Goal: Information Seeking & Learning: Learn about a topic

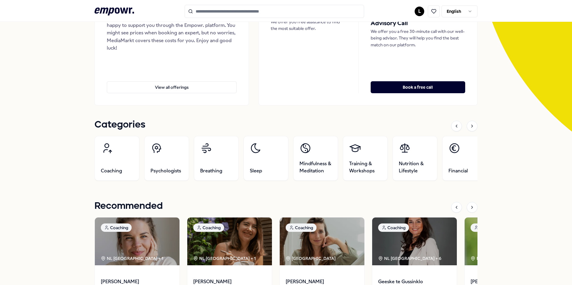
scroll to position [120, 0]
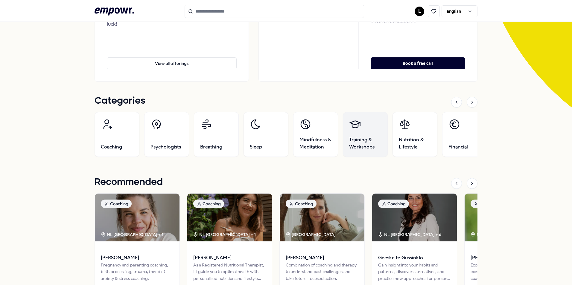
click at [369, 146] on span "Training & Workshops" at bounding box center [365, 143] width 32 height 14
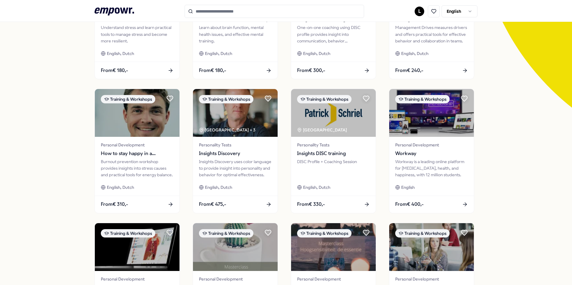
scroll to position [150, 0]
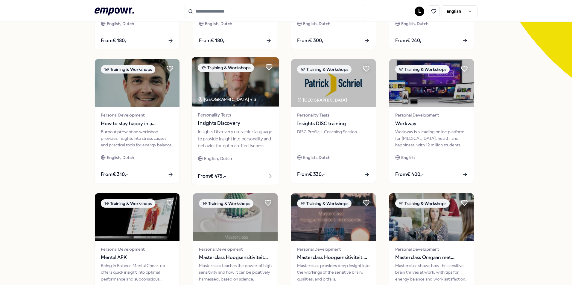
click at [233, 129] on div "Insights Discovery uses color language to provide insight into personality and …" at bounding box center [235, 139] width 75 height 21
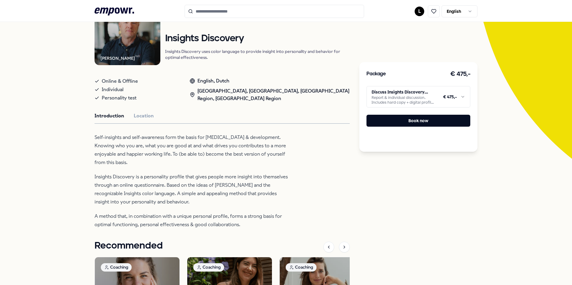
scroll to position [39, 0]
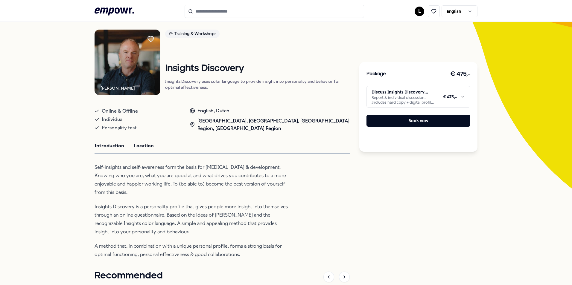
click at [139, 148] on button "Location" at bounding box center [144, 146] width 20 height 8
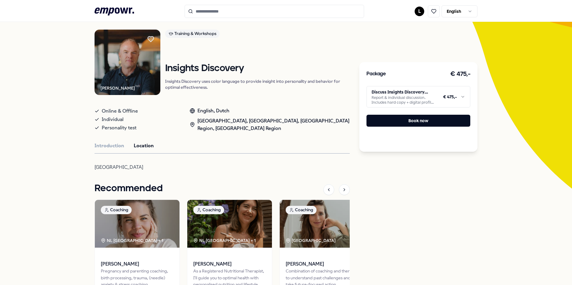
click at [102, 141] on div "[PERSON_NAME] Training & Workshops Insights Discovery Insights Discovery uses c…" at bounding box center [221, 180] width 255 height 301
click at [103, 144] on button "Introduction" at bounding box center [109, 146] width 30 height 8
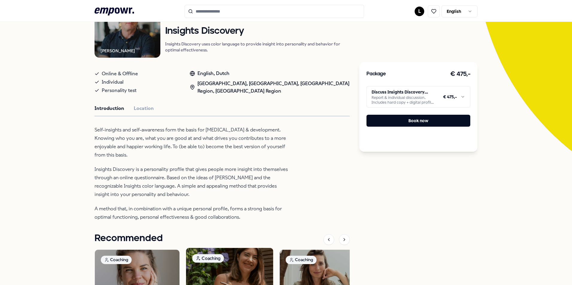
scroll to position [63, 0]
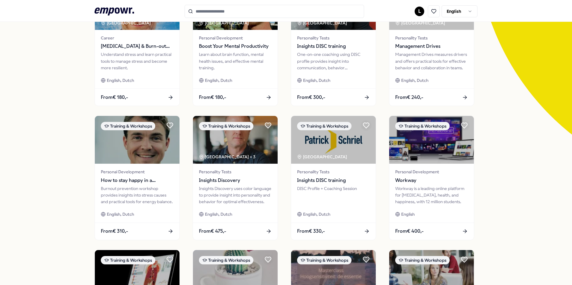
scroll to position [123, 0]
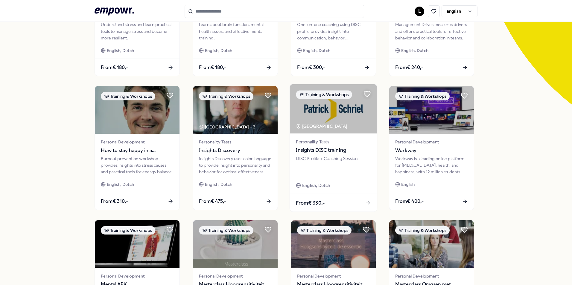
click at [316, 160] on div "DISC Profile + Coaching Session" at bounding box center [333, 165] width 75 height 21
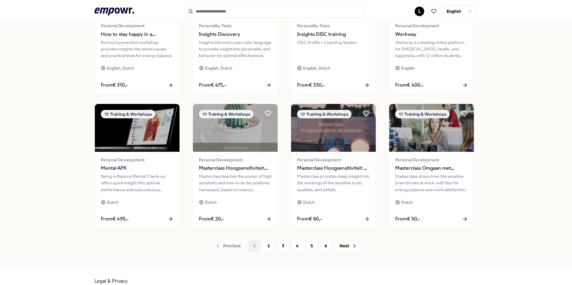
scroll to position [239, 0]
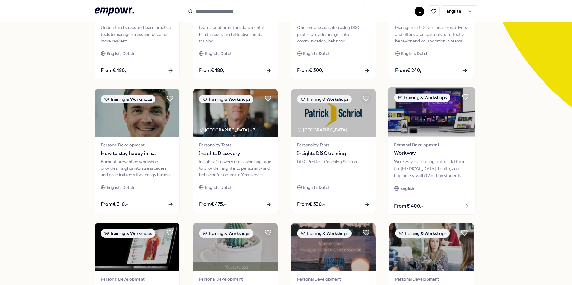
click at [416, 167] on div "Workway is a leading online platform for [MEDICAL_DATA], health, and happiness,…" at bounding box center [431, 168] width 75 height 21
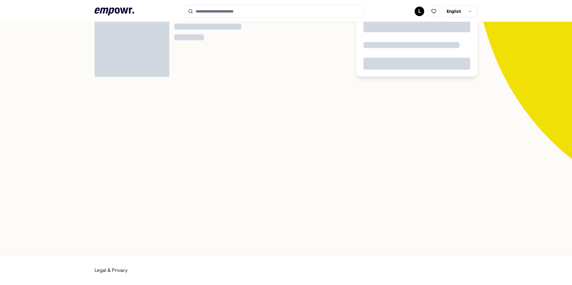
scroll to position [39, 0]
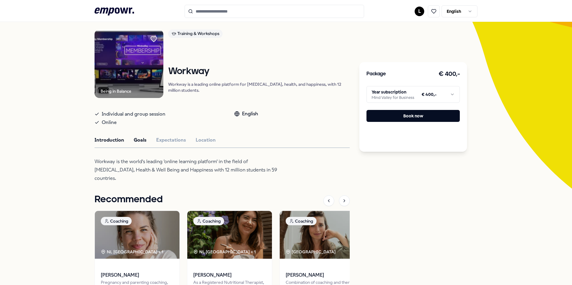
click at [136, 142] on button "Goals" at bounding box center [140, 140] width 13 height 8
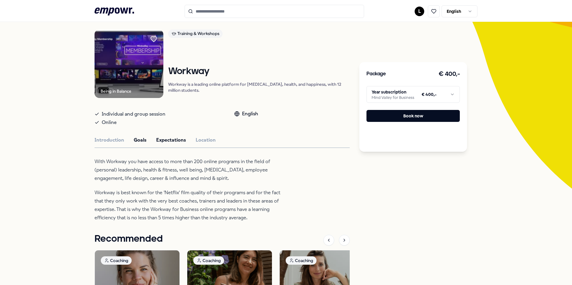
click at [165, 144] on button "Expectations" at bounding box center [171, 140] width 30 height 8
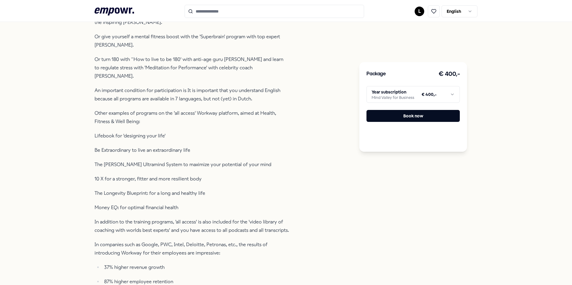
scroll to position [218, 0]
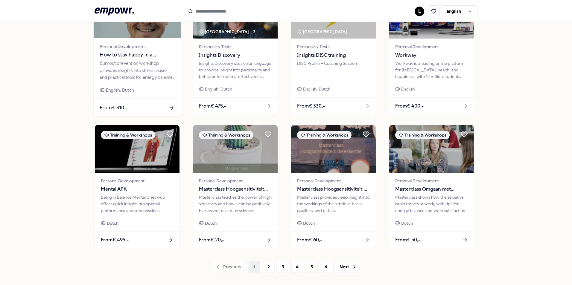
scroll to position [128, 0]
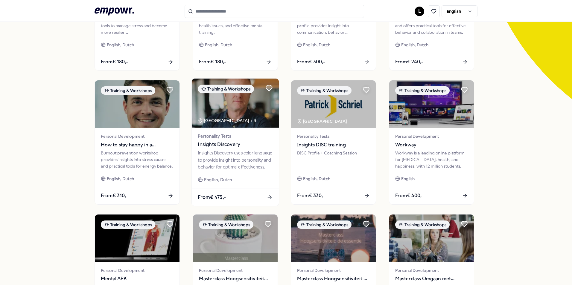
click at [207, 140] on div "Personality Tests Insights Discovery" at bounding box center [235, 141] width 75 height 16
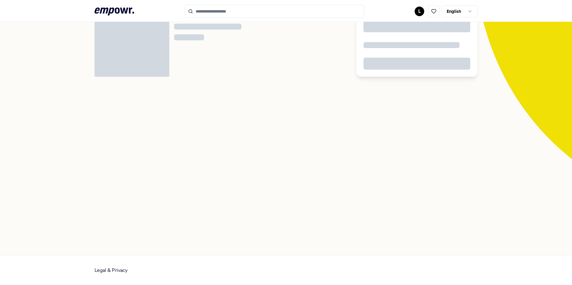
scroll to position [39, 0]
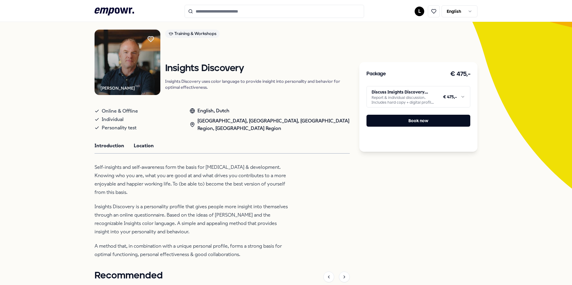
click at [140, 145] on button "Location" at bounding box center [144, 146] width 20 height 8
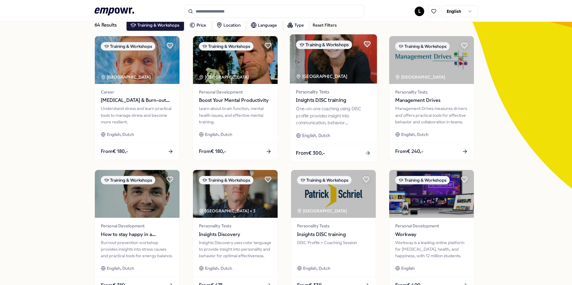
click at [307, 125] on div "One-on-one coaching using DISC profile provides insight into communication, beh…" at bounding box center [333, 116] width 75 height 21
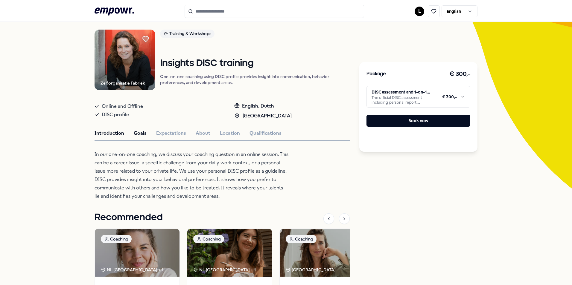
click at [138, 133] on button "Goals" at bounding box center [140, 133] width 13 height 8
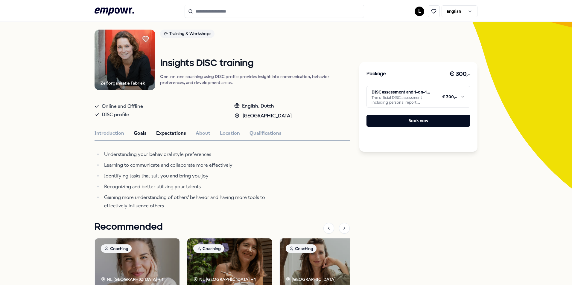
click at [158, 133] on button "Expectations" at bounding box center [171, 133] width 30 height 8
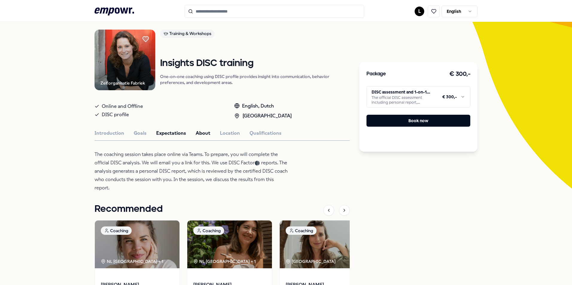
click at [196, 134] on button "About" at bounding box center [203, 133] width 15 height 8
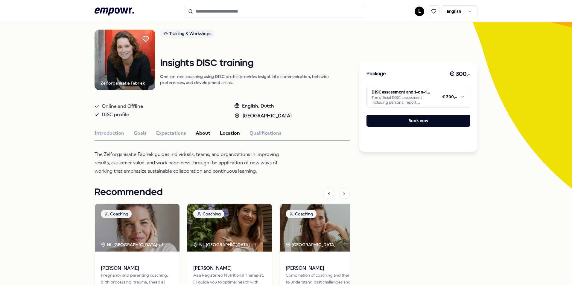
click at [222, 136] on button "Location" at bounding box center [230, 133] width 20 height 8
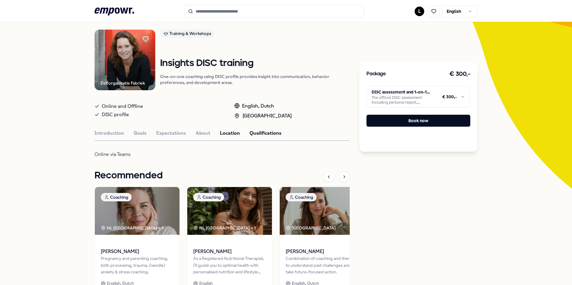
click at [250, 132] on button "Qualifications" at bounding box center [265, 133] width 32 height 8
